Goal: Find specific page/section: Find specific page/section

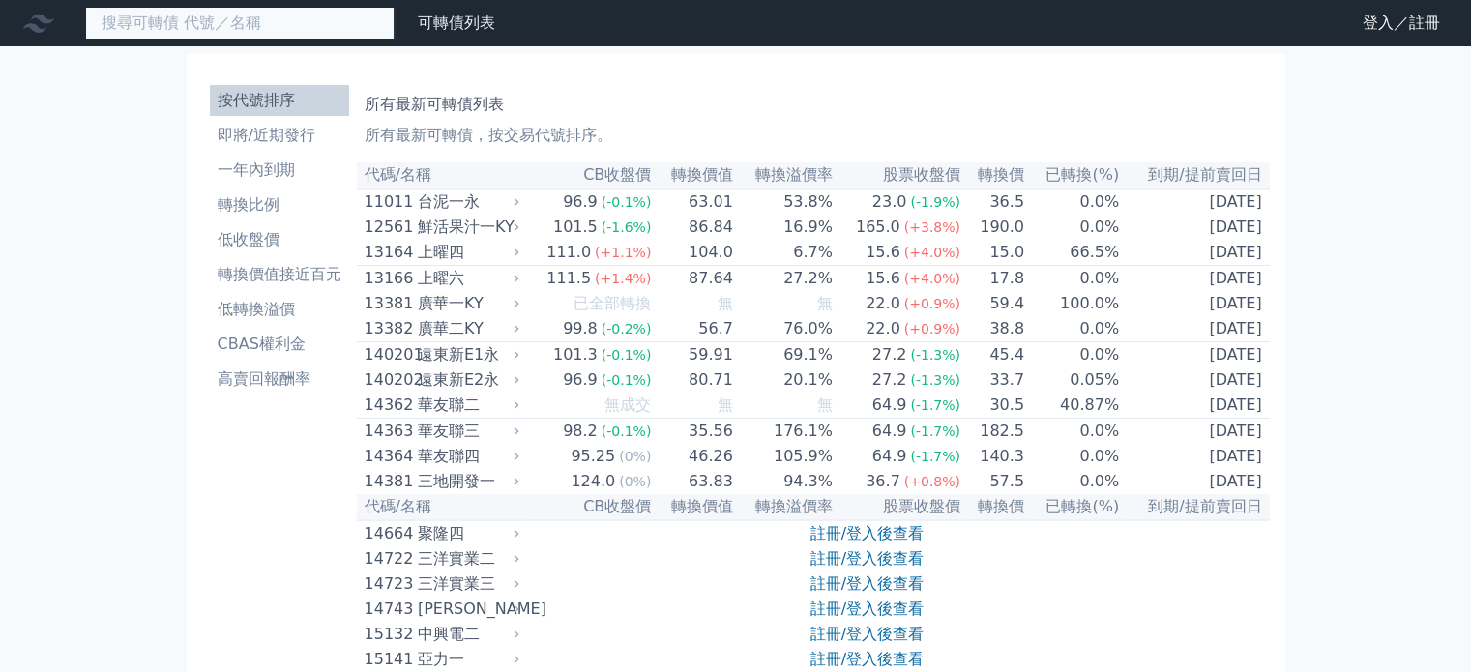
click at [257, 16] on input at bounding box center [239, 23] width 309 height 33
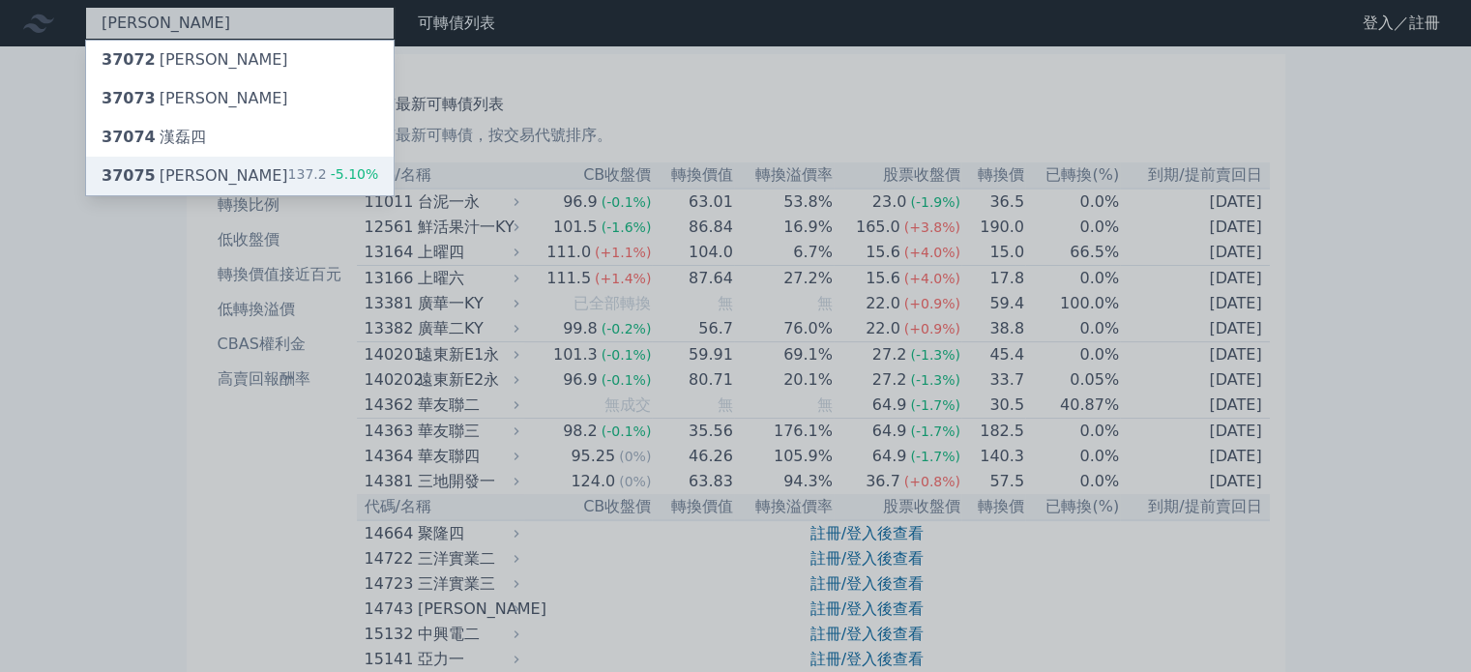
type input "[PERSON_NAME]"
click at [178, 170] on div "37075 [PERSON_NAME]" at bounding box center [195, 175] width 187 height 23
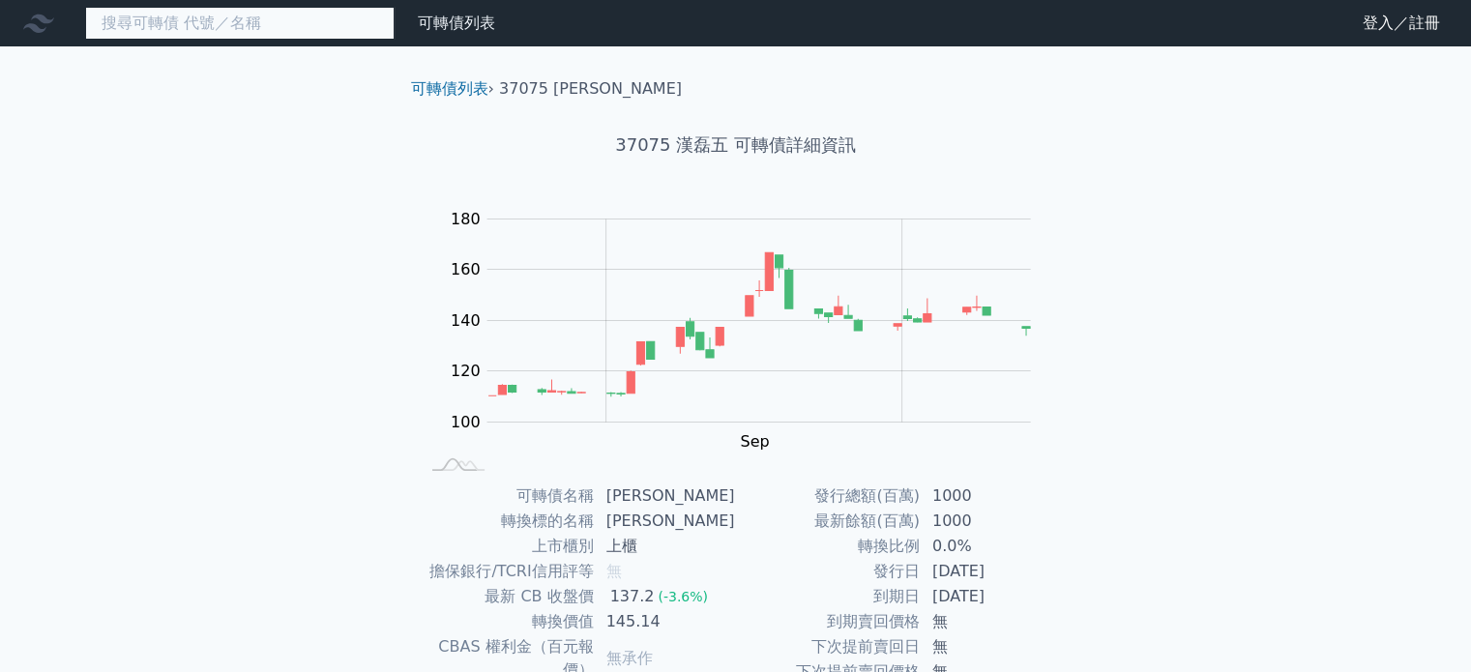
click at [232, 18] on input at bounding box center [239, 23] width 309 height 33
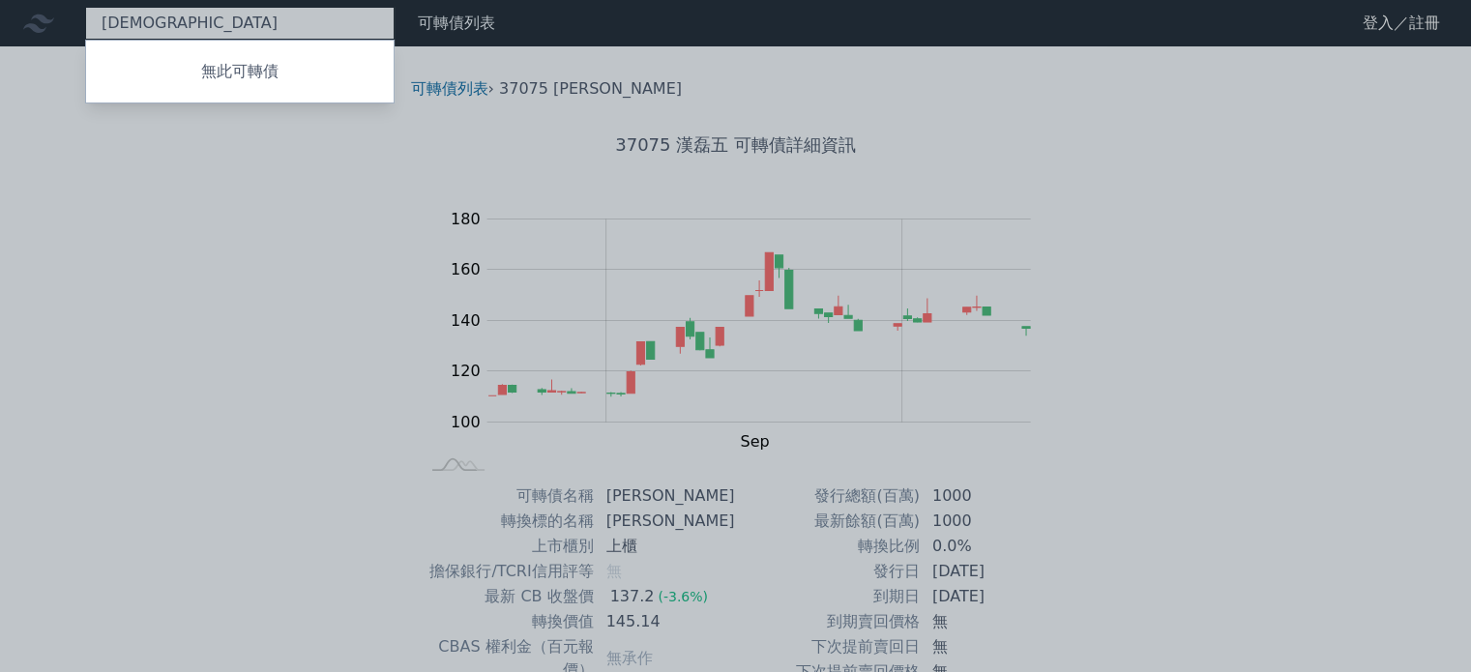
type input "家"
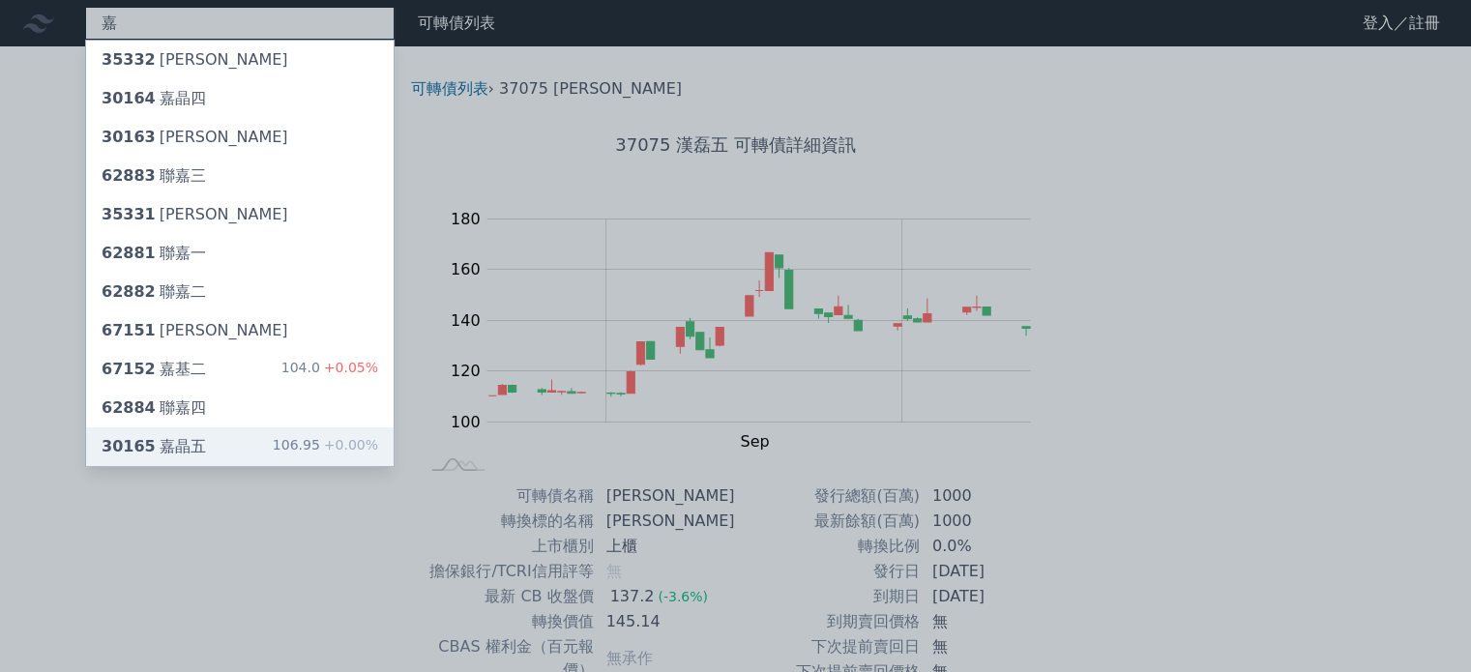
type input "嘉"
drag, startPoint x: 180, startPoint y: 448, endPoint x: 134, endPoint y: 447, distance: 45.5
click at [134, 447] on span "30165" at bounding box center [129, 446] width 54 height 18
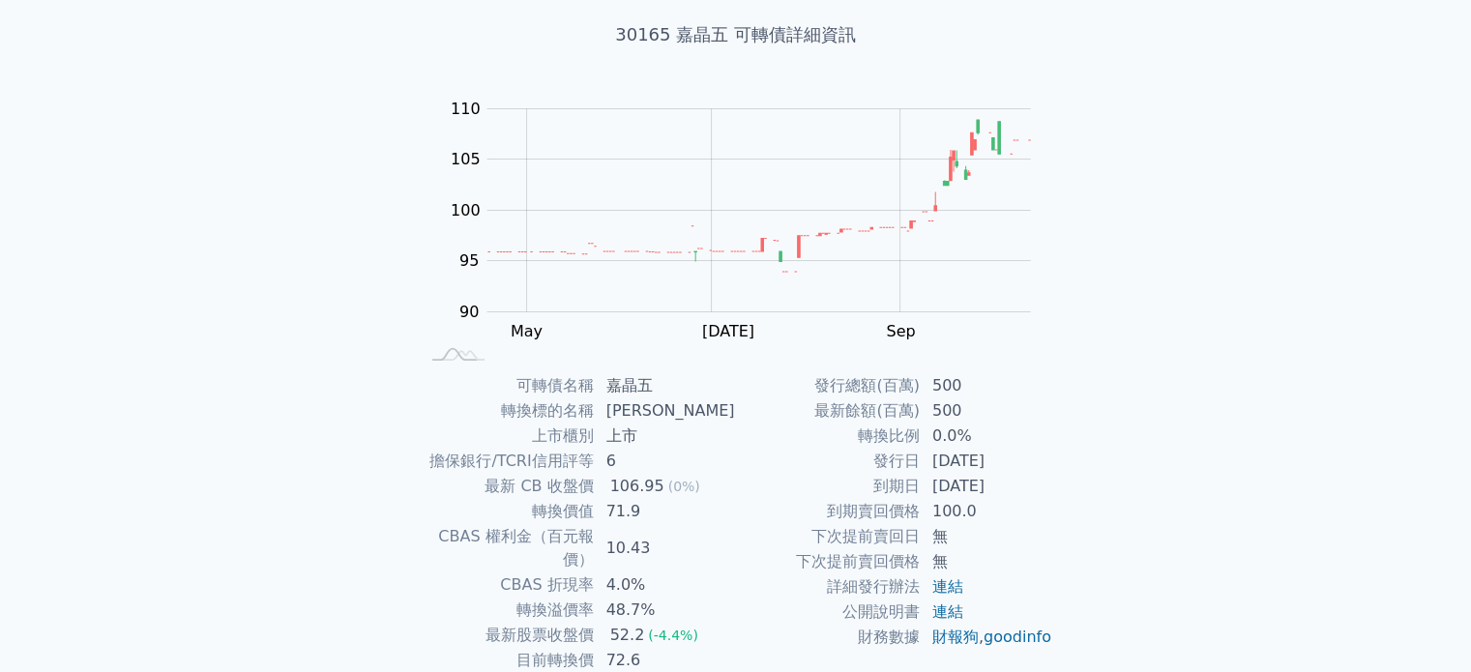
scroll to position [193, 0]
